Goal: Task Accomplishment & Management: Use online tool/utility

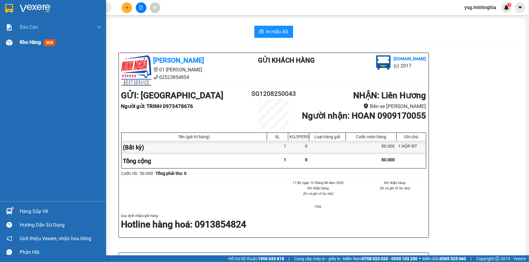
click at [30, 45] on span "Kho hàng" at bounding box center [30, 42] width 21 height 6
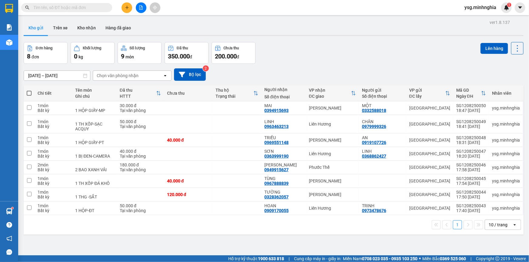
click at [142, 10] on button at bounding box center [141, 7] width 11 height 11
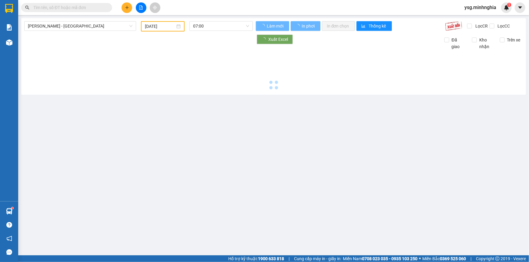
type input "[DATE]"
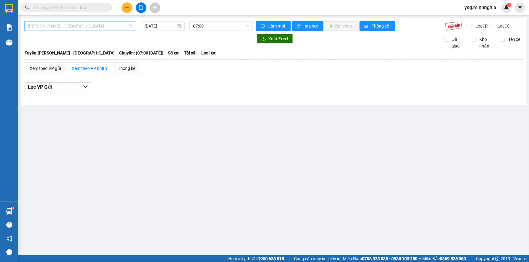
click at [95, 25] on span "[PERSON_NAME] - [GEOGRAPHIC_DATA]" at bounding box center [80, 26] width 105 height 9
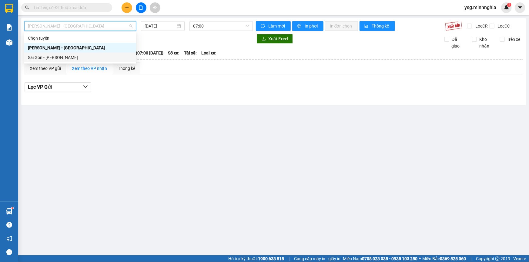
click at [68, 59] on div "Sài Gòn - [PERSON_NAME]" at bounding box center [80, 57] width 105 height 7
type input "[DATE]"
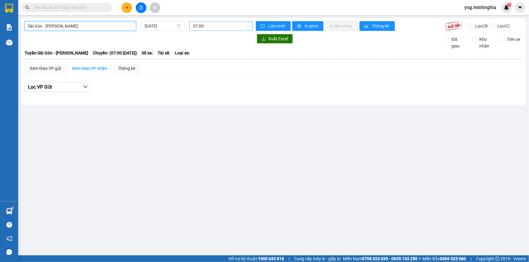
click at [222, 26] on span "07:00" at bounding box center [221, 26] width 56 height 9
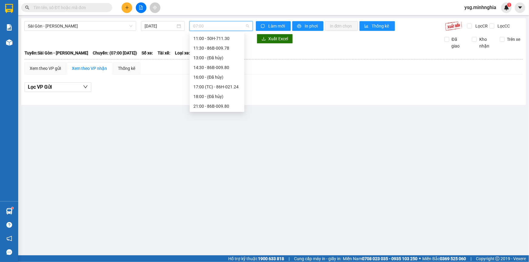
scroll to position [68, 0]
click at [225, 87] on div "21:00 - 86B-009.80" at bounding box center [216, 87] width 47 height 7
